Goal: Task Accomplishment & Management: Manage account settings

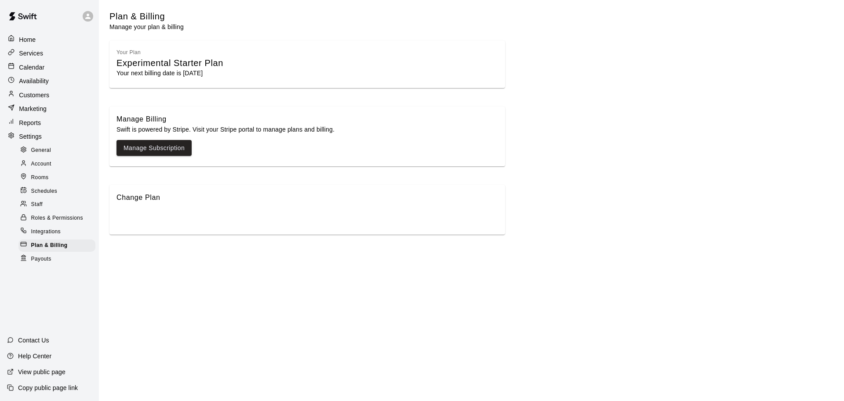
click at [44, 202] on div "Staff" at bounding box center [56, 204] width 77 height 12
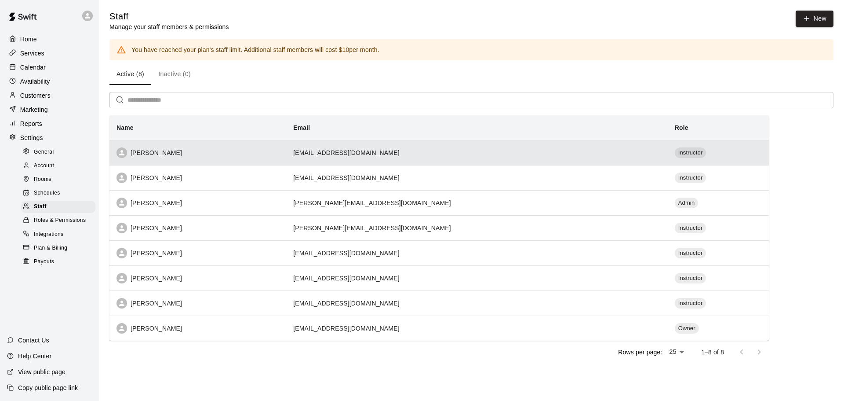
click at [146, 157] on div "[PERSON_NAME]" at bounding box center [198, 152] width 163 height 11
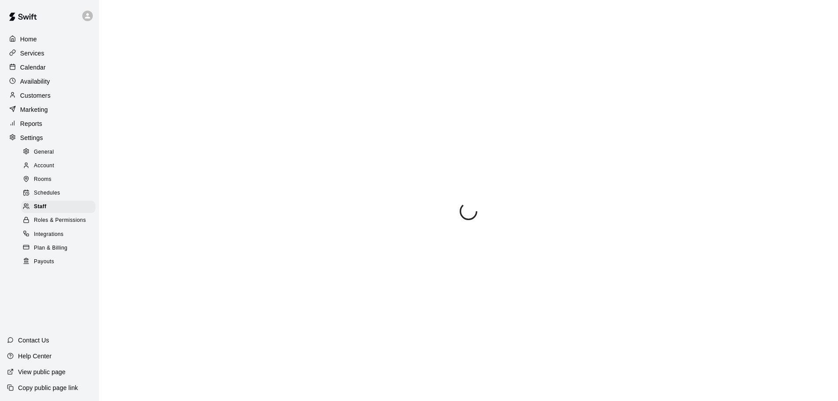
scroll to position [49, 0]
select select "**"
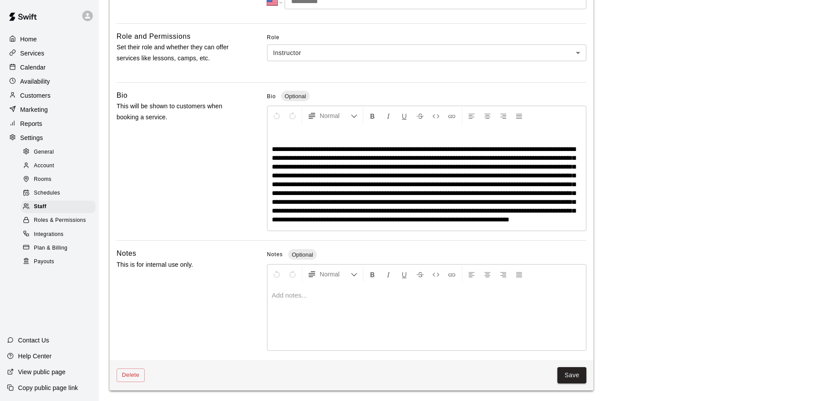
scroll to position [0, 0]
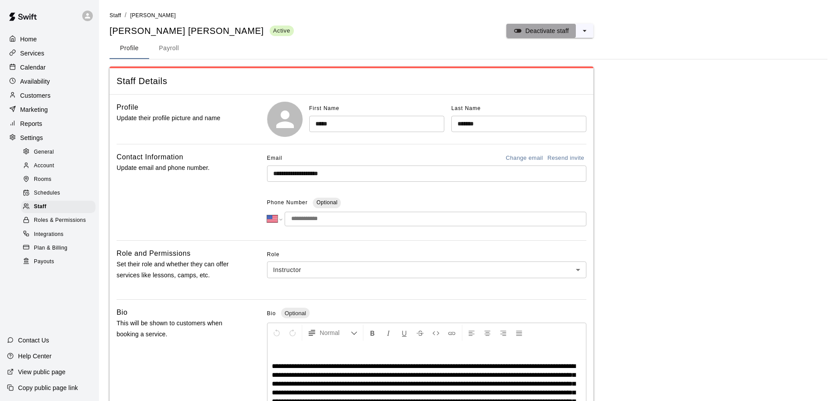
click at [526, 32] on p "Deactivate staff" at bounding box center [547, 30] width 44 height 9
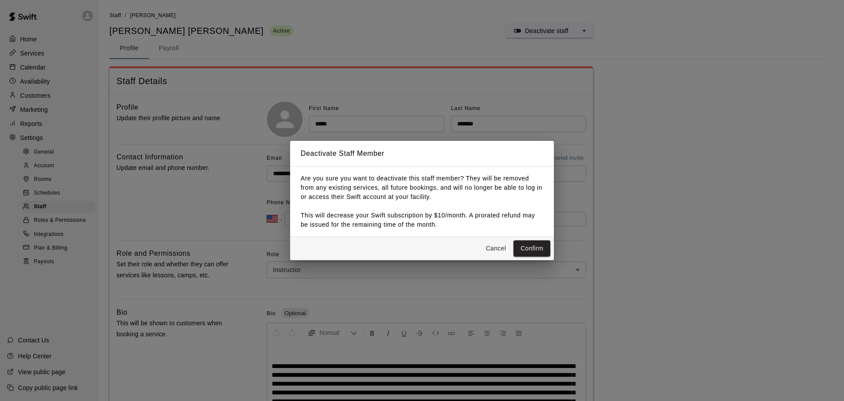
click at [497, 244] on button "Cancel" at bounding box center [496, 248] width 28 height 16
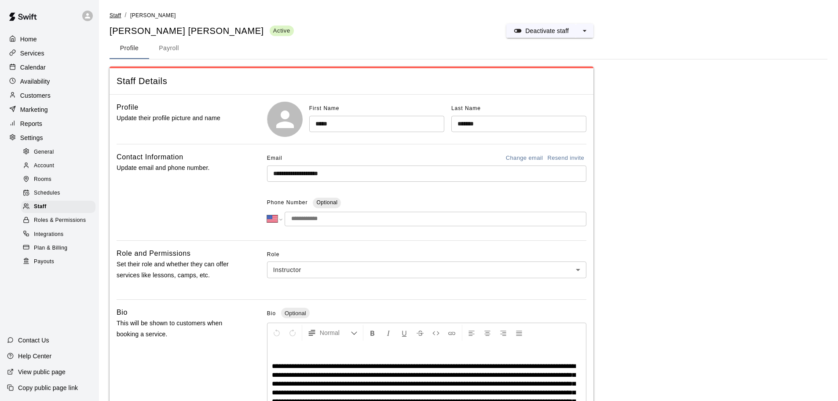
click at [119, 14] on span "Staff" at bounding box center [115, 15] width 11 height 6
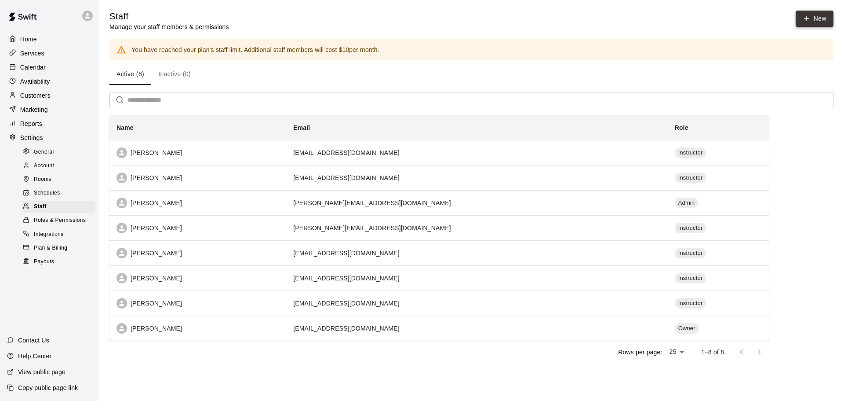
click at [803, 23] on link "New" at bounding box center [815, 19] width 38 height 16
select select "**"
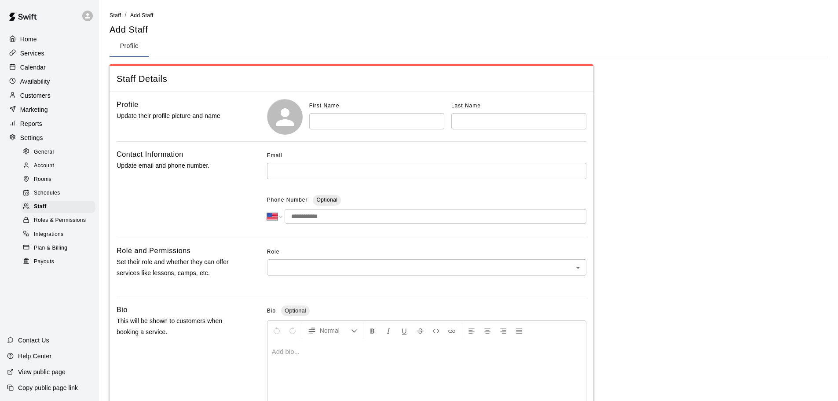
click at [328, 121] on input "text" at bounding box center [376, 121] width 135 height 16
type input "*******"
type input "****"
click at [306, 164] on input "text" at bounding box center [426, 171] width 319 height 16
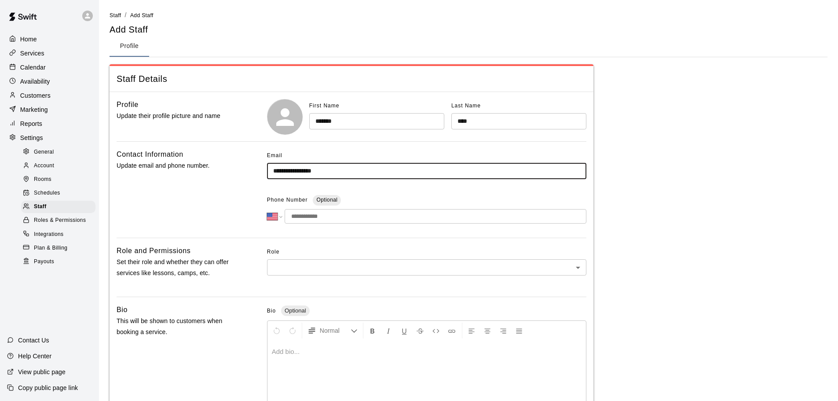
scroll to position [44, 0]
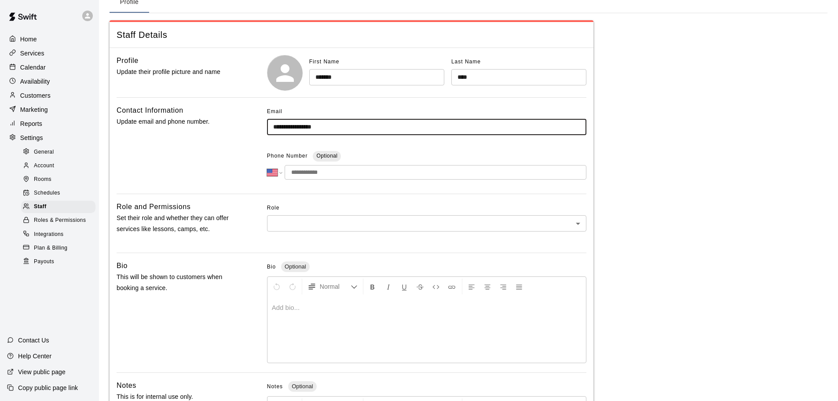
type input "**********"
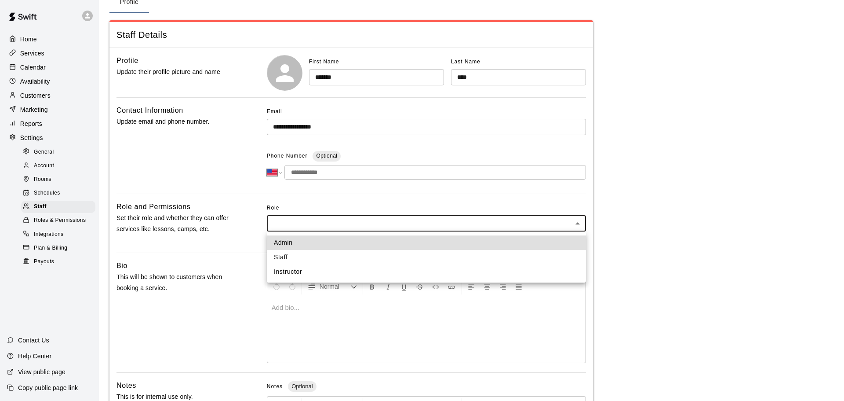
click at [323, 219] on body "**********" at bounding box center [422, 244] width 844 height 577
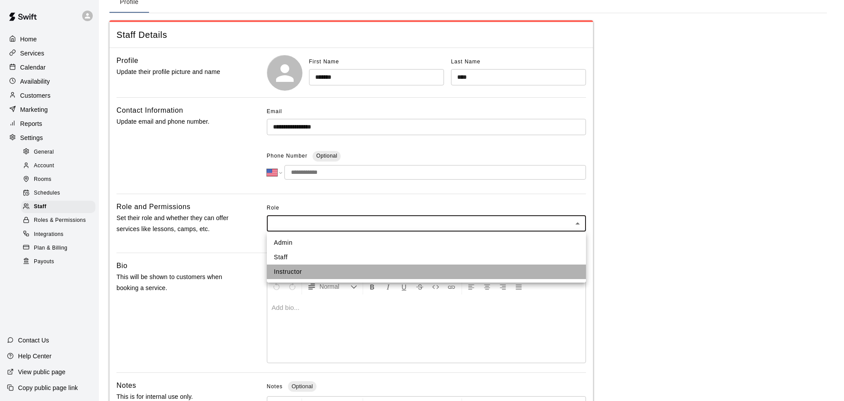
click at [305, 268] on li "Instructor" at bounding box center [426, 271] width 319 height 15
type input "**********"
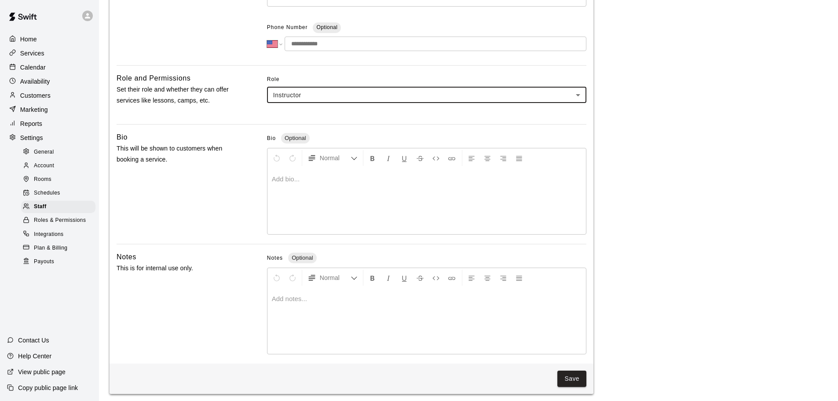
scroll to position [176, 0]
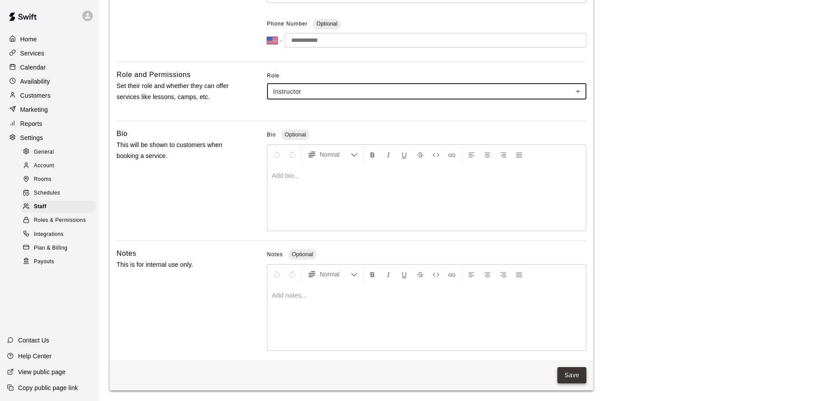
click at [568, 370] on button "Save" at bounding box center [571, 375] width 29 height 16
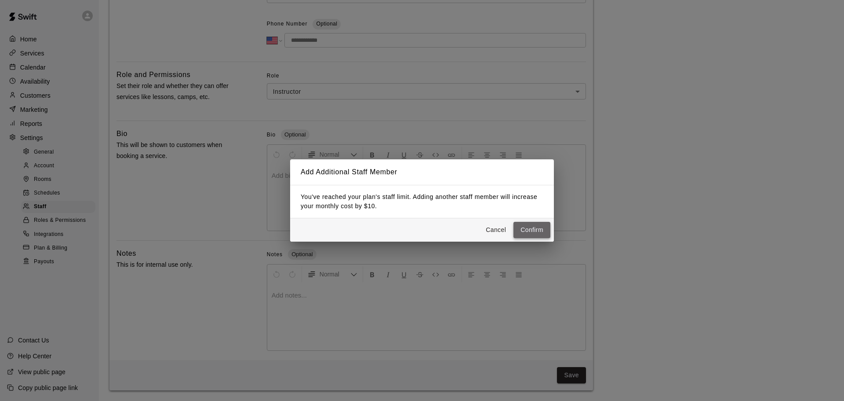
click at [531, 231] on button "Confirm" at bounding box center [532, 230] width 37 height 16
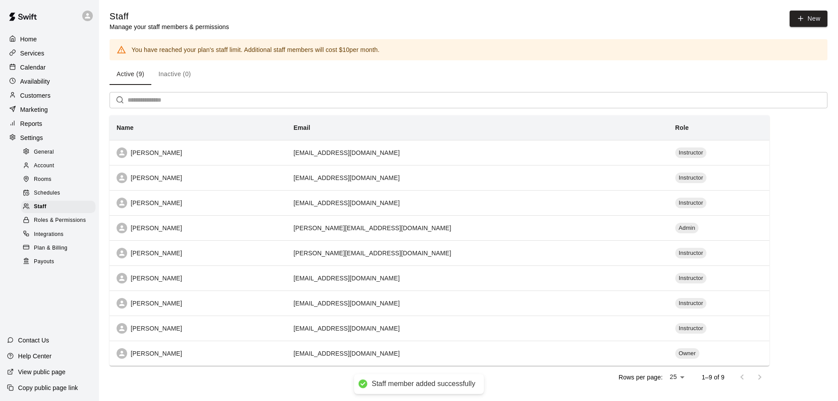
click at [38, 47] on div "Services" at bounding box center [49, 53] width 85 height 13
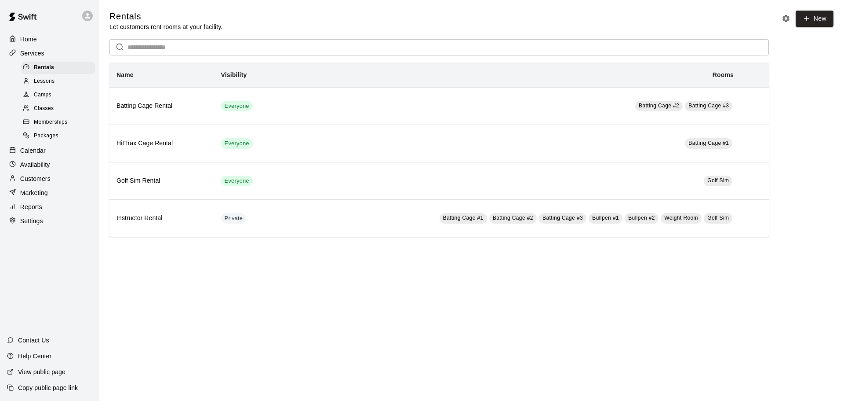
click at [50, 82] on span "Lessons" at bounding box center [44, 81] width 21 height 9
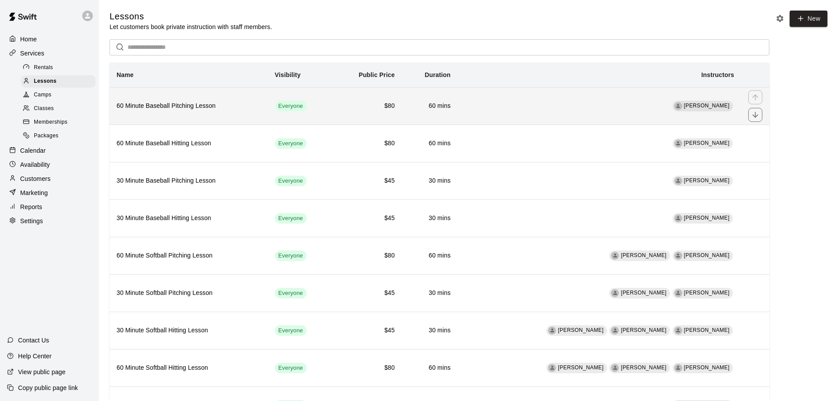
click at [228, 113] on th "60 Minute Baseball Pitching Lesson" at bounding box center [189, 105] width 158 height 37
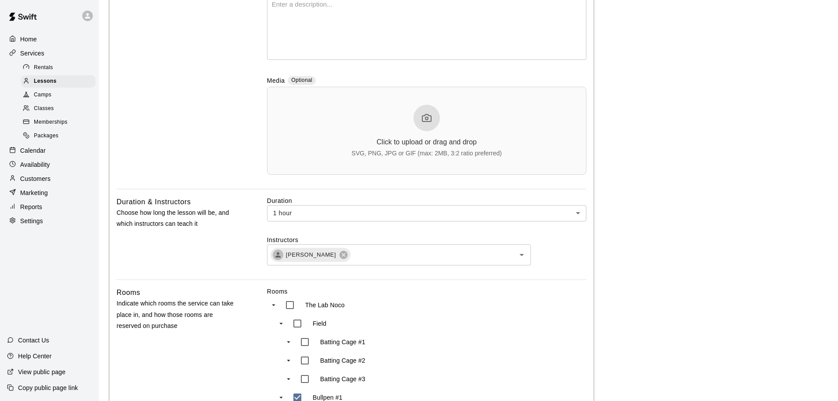
scroll to position [220, 0]
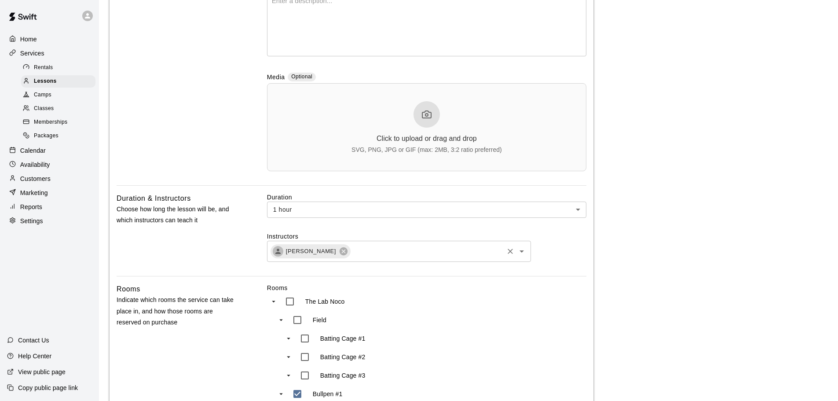
click at [522, 252] on icon "Open" at bounding box center [521, 251] width 4 height 2
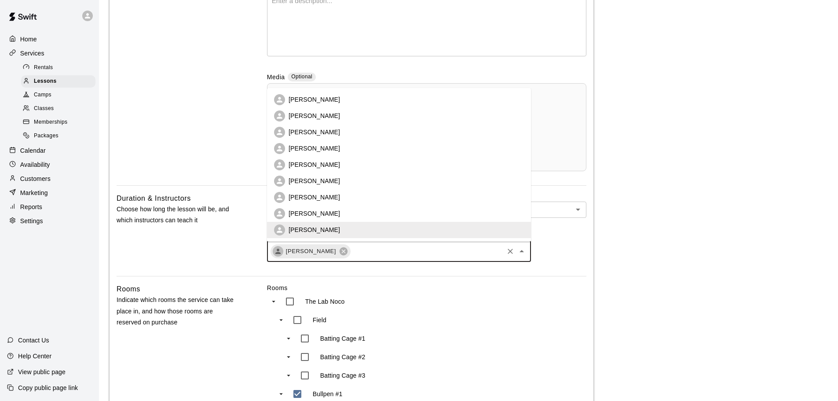
click at [309, 103] on p "[PERSON_NAME]" at bounding box center [314, 99] width 51 height 9
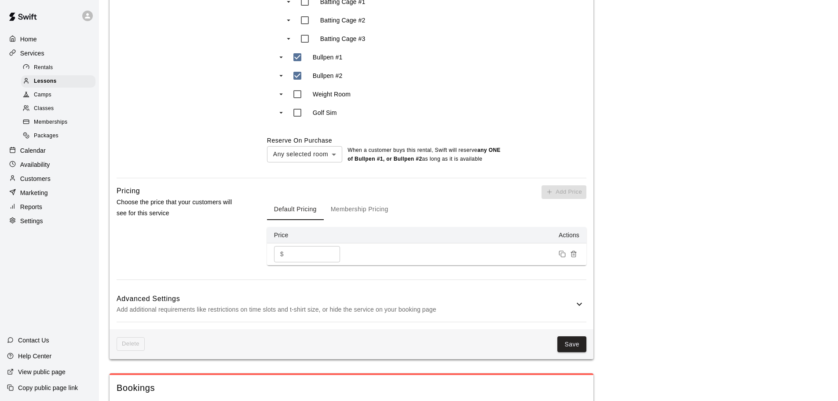
scroll to position [572, 0]
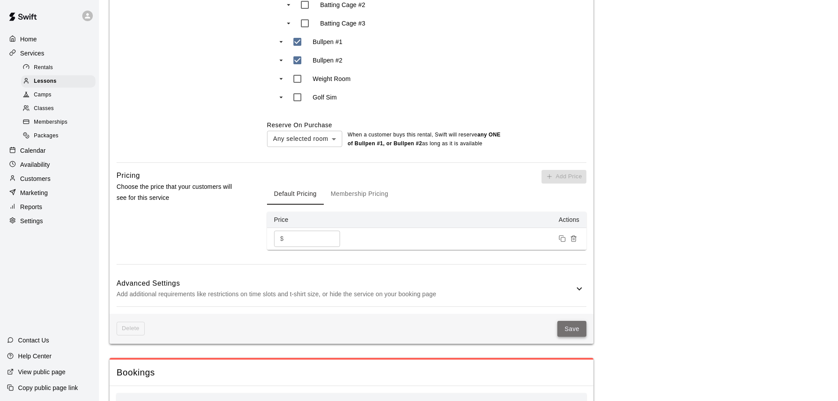
click at [577, 331] on button "Save" at bounding box center [571, 329] width 29 height 16
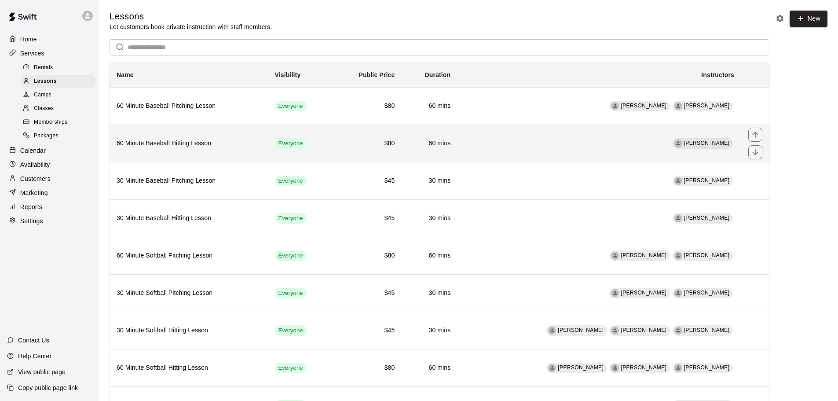
click at [235, 153] on th "60 Minute Baseball Hitting Lesson" at bounding box center [189, 142] width 158 height 37
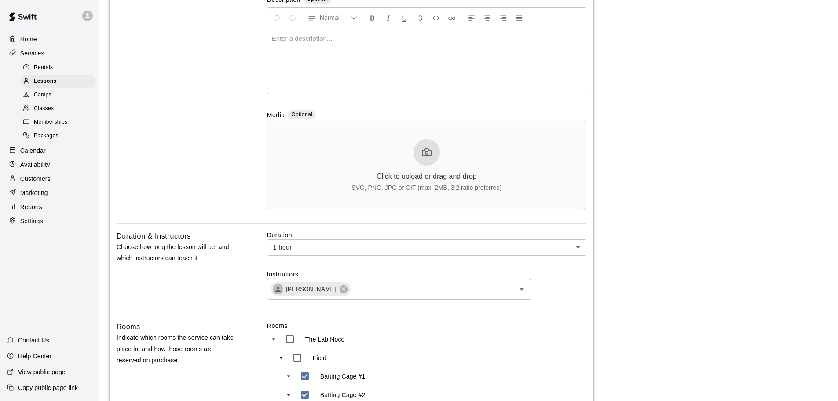
scroll to position [220, 0]
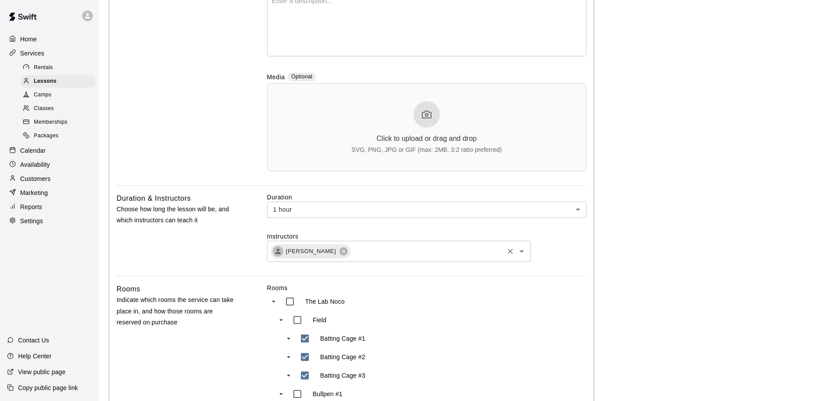
click at [520, 252] on icon "Open" at bounding box center [521, 251] width 11 height 11
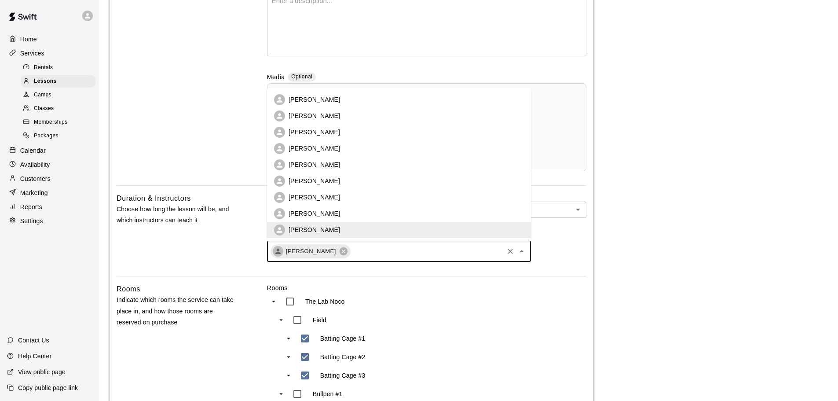
click at [336, 102] on li "[PERSON_NAME]" at bounding box center [399, 99] width 264 height 16
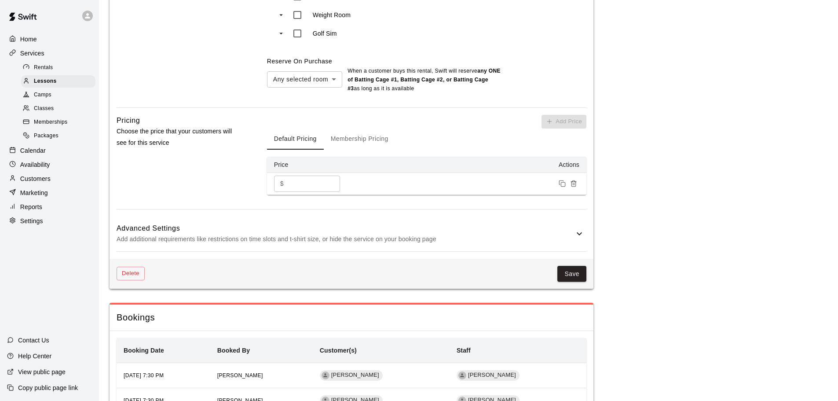
scroll to position [748, 0]
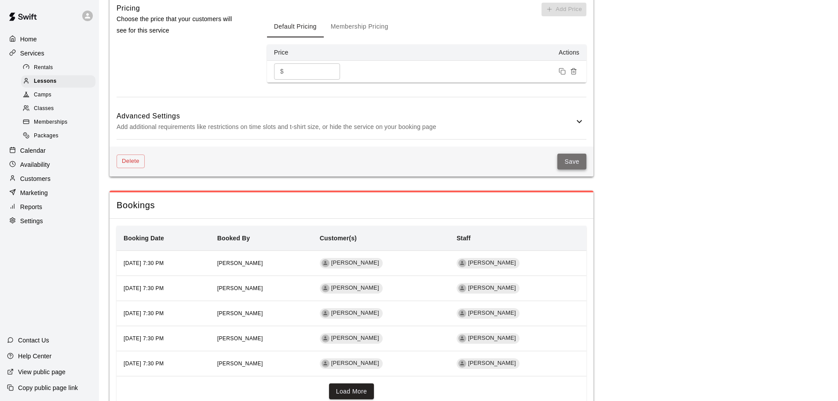
click at [571, 161] on button "Save" at bounding box center [571, 161] width 29 height 16
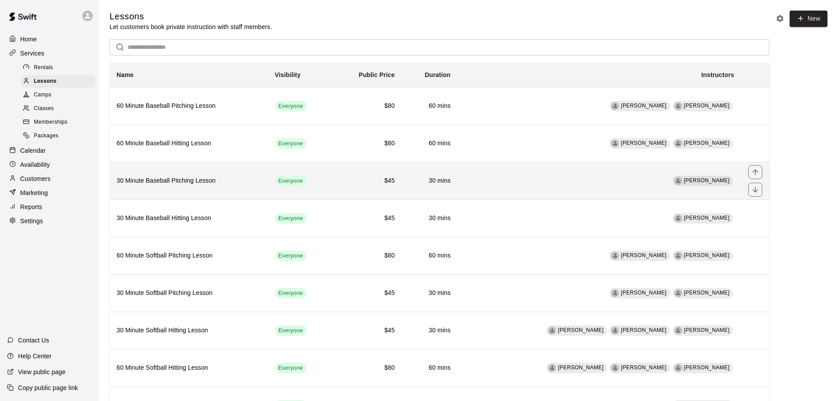
click at [603, 190] on td "[PERSON_NAME]" at bounding box center [599, 180] width 284 height 37
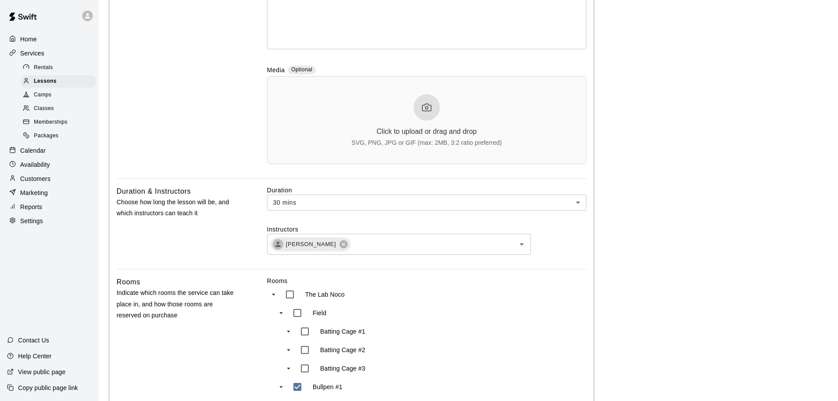
scroll to position [308, 0]
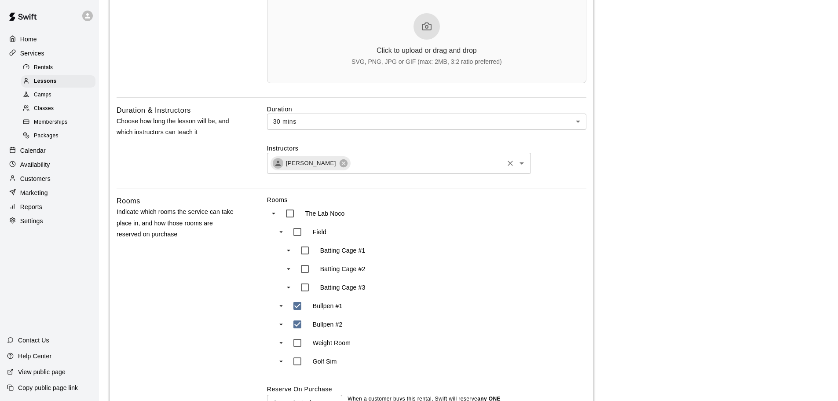
click at [442, 165] on input "text" at bounding box center [426, 162] width 151 height 11
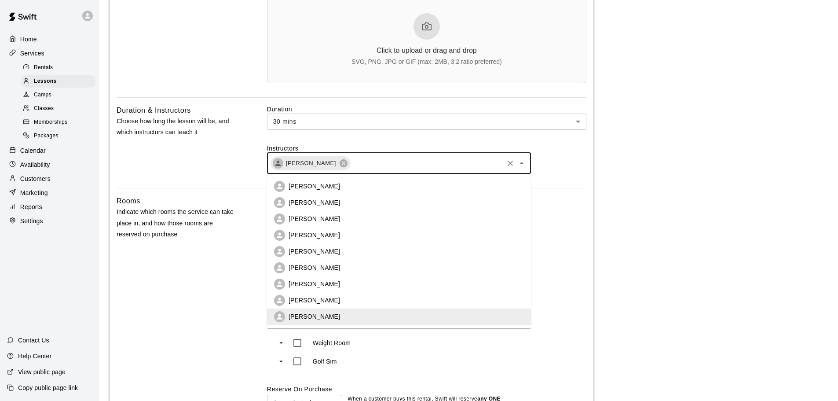
click at [380, 187] on li "[PERSON_NAME]" at bounding box center [399, 186] width 264 height 16
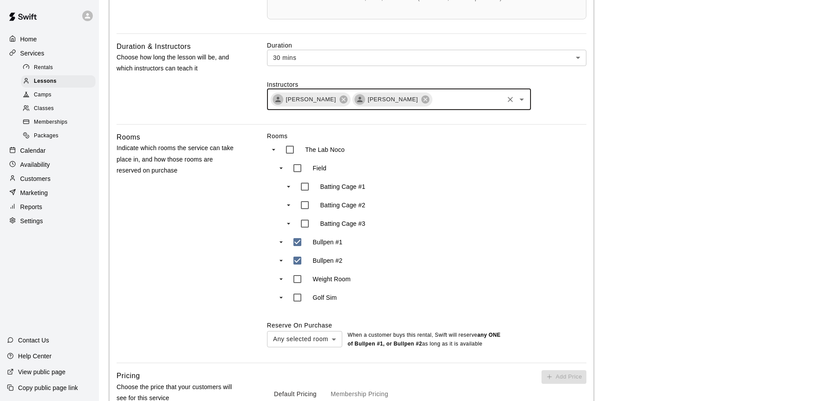
scroll to position [572, 0]
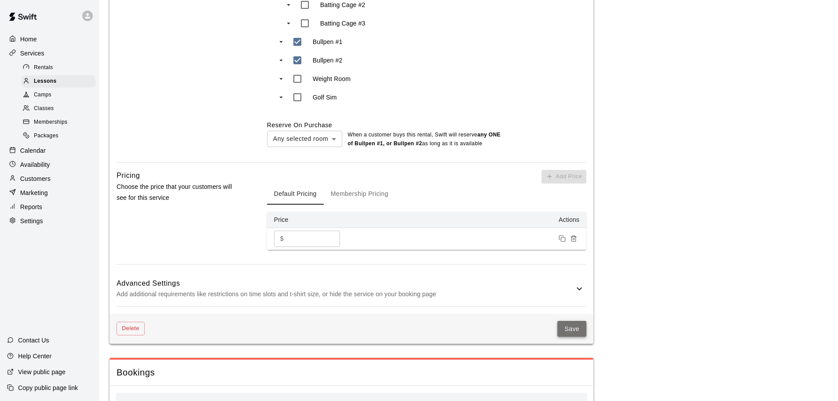
click at [571, 334] on button "Save" at bounding box center [571, 329] width 29 height 16
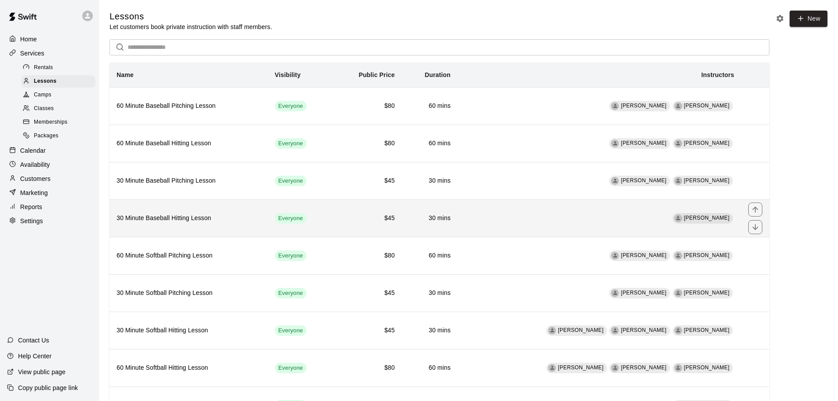
click at [625, 221] on td "[PERSON_NAME]" at bounding box center [599, 217] width 284 height 37
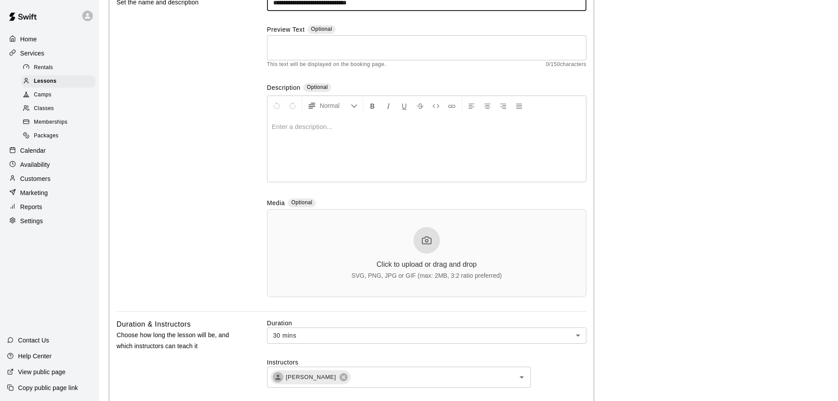
scroll to position [176, 0]
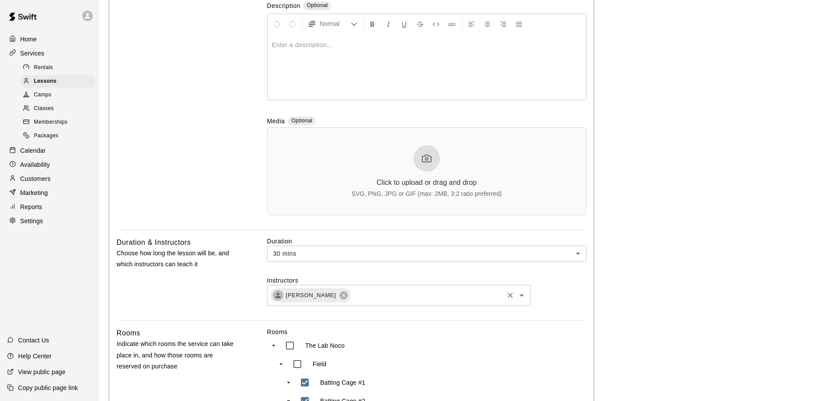
click at [439, 303] on div "[PERSON_NAME] ​" at bounding box center [399, 295] width 264 height 21
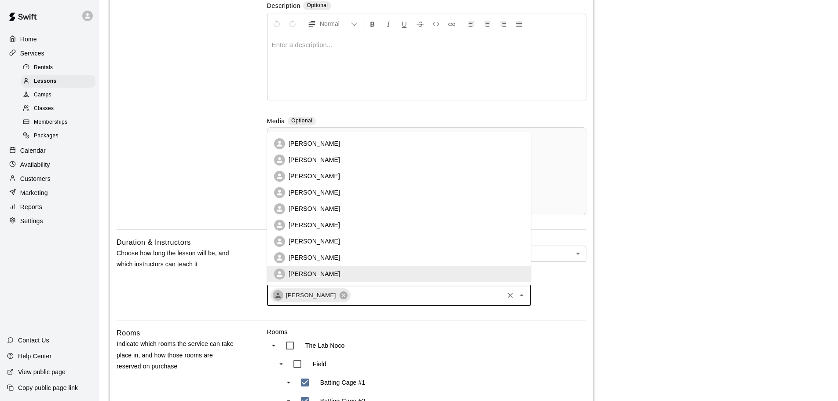
click at [336, 149] on li "[PERSON_NAME]" at bounding box center [399, 143] width 264 height 16
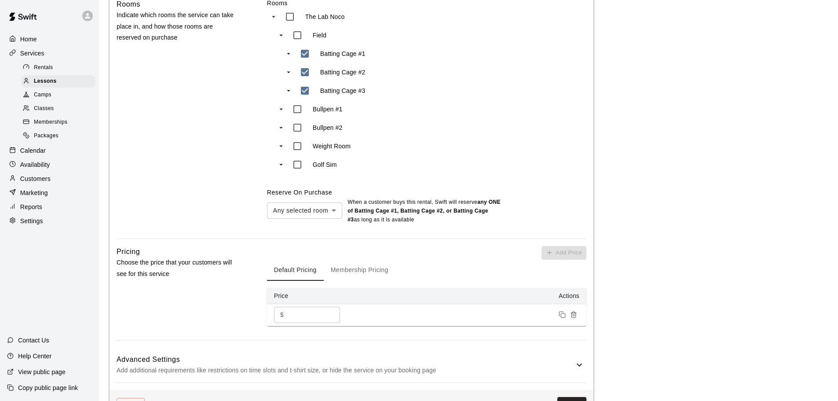
scroll to position [572, 0]
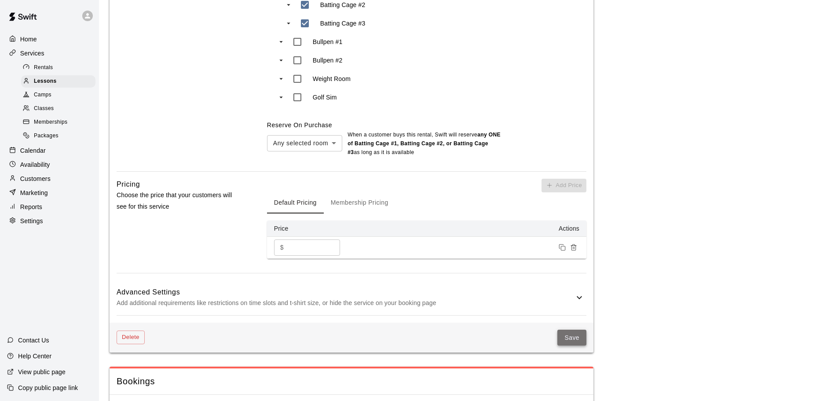
click at [568, 334] on button "Save" at bounding box center [571, 337] width 29 height 16
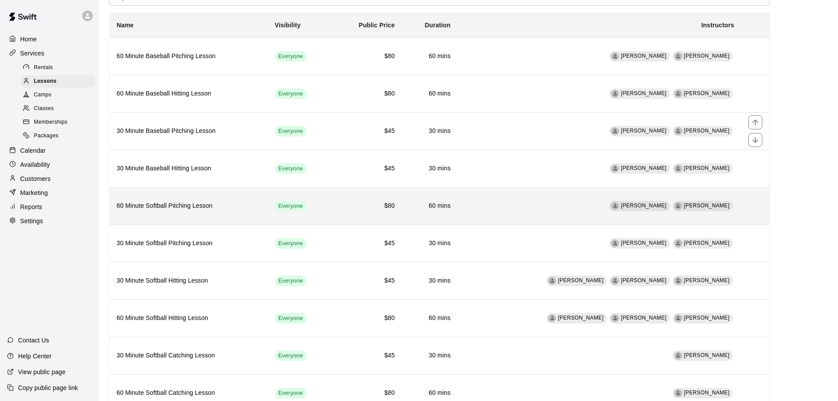
scroll to position [86, 0]
